Goal: Communication & Community: Answer question/provide support

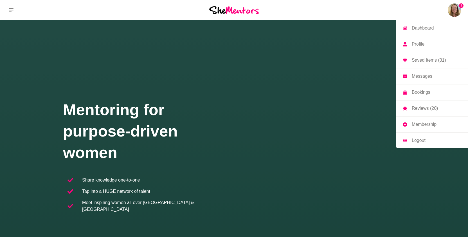
click at [451, 11] on img at bounding box center [454, 9] width 13 height 13
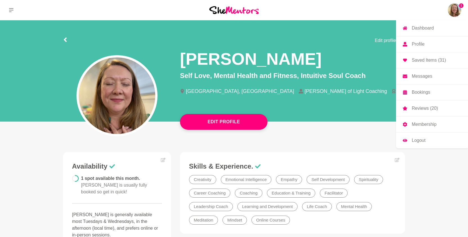
click at [432, 29] on p "Dashboard" at bounding box center [423, 28] width 22 height 4
click at [425, 77] on p "Messages" at bounding box center [422, 76] width 21 height 4
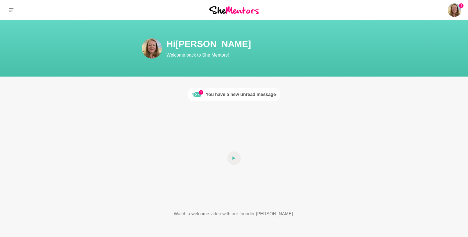
click at [250, 91] on div "You have a new unread message" at bounding box center [241, 94] width 70 height 7
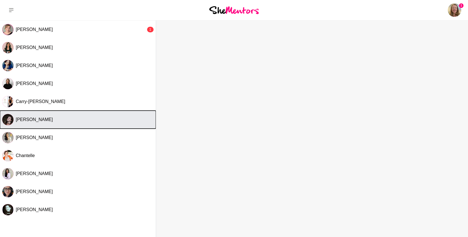
click at [119, 119] on div "[PERSON_NAME]" at bounding box center [85, 120] width 138 height 6
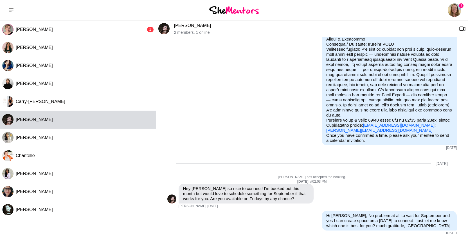
scroll to position [52, 0]
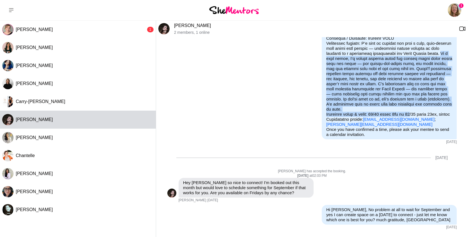
drag, startPoint x: 340, startPoint y: 58, endPoint x: 412, endPoint y: 115, distance: 91.9
click at [412, 115] on p "[EMAIL_ADDRESS][DOMAIN_NAME] ; [PERSON_NAME][EMAIL_ADDRESS][DOMAIN_NAME]" at bounding box center [389, 74] width 126 height 106
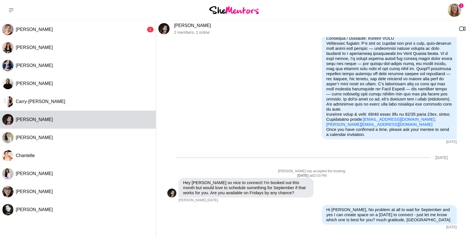
click at [418, 123] on p "[EMAIL_ADDRESS][DOMAIN_NAME] ; [PERSON_NAME][EMAIL_ADDRESS][DOMAIN_NAME]" at bounding box center [389, 74] width 126 height 106
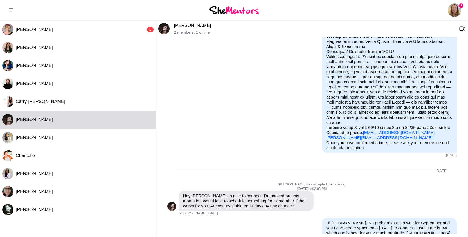
scroll to position [36, 0]
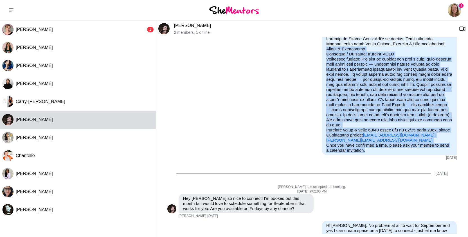
drag, startPoint x: 370, startPoint y: 155, endPoint x: 322, endPoint y: 49, distance: 116.0
click at [322, 49] on div "Hi [PERSON_NAME], I'd love to book a Mentor Hour with you! [EMAIL_ADDRESS][DOMA…" at bounding box center [389, 89] width 135 height 131
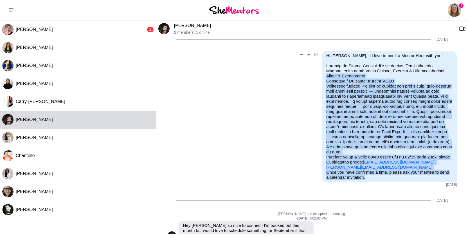
scroll to position [0, 0]
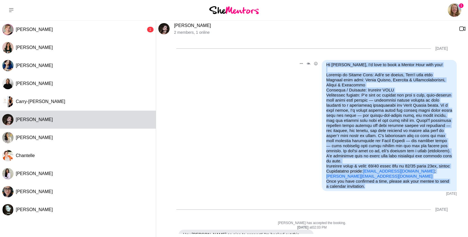
click at [326, 64] on div "Hi [PERSON_NAME], I'd love to book a Mentor Hour with you! [EMAIL_ADDRESS][DOMA…" at bounding box center [389, 125] width 135 height 131
copy div "Lo Ipsum Dolor, S'a cons ad elit s Doeius Temp inci utl! Etdolor ma Aliqua Enim…"
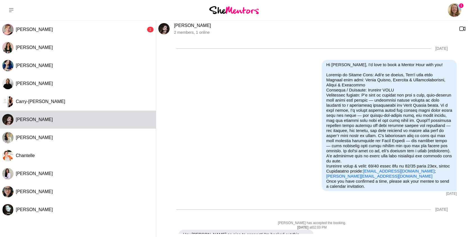
click at [335, 34] on p "2 members , 1 online" at bounding box center [314, 32] width 280 height 5
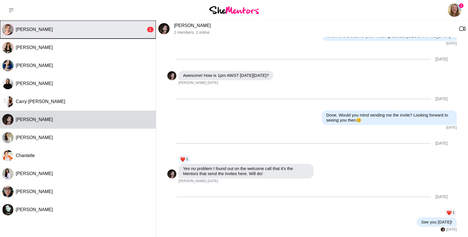
click at [95, 29] on div "[PERSON_NAME]" at bounding box center [81, 30] width 130 height 6
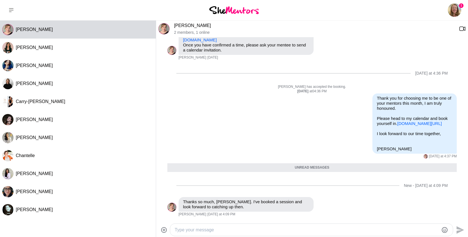
scroll to position [121, 0]
click at [320, 200] on icon "Open Reaction Selector" at bounding box center [319, 200] width 3 height 3
click at [212, 187] on div "Select Reaction: Heart" at bounding box center [211, 188] width 5 height 5
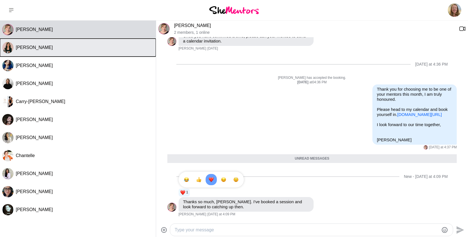
click at [110, 48] on div "[PERSON_NAME]" at bounding box center [85, 48] width 138 height 6
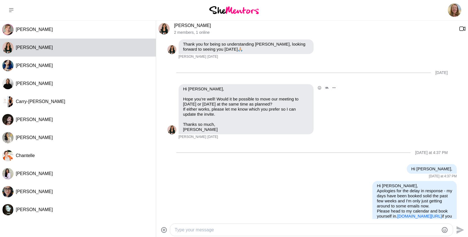
scroll to position [335, 0]
